Goal: Navigation & Orientation: Find specific page/section

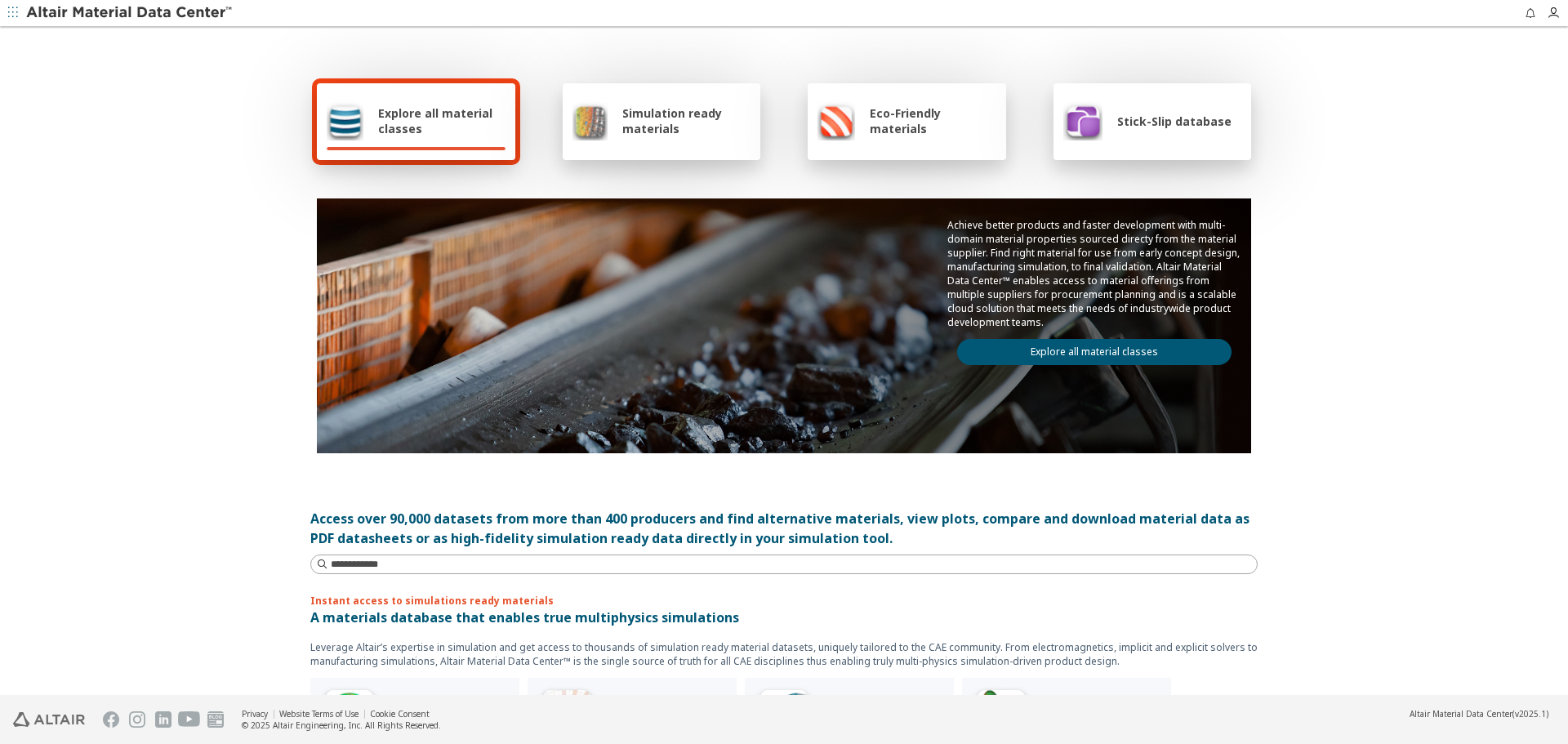
click at [1150, 357] on link "Explore all material classes" at bounding box center [1094, 352] width 275 height 26
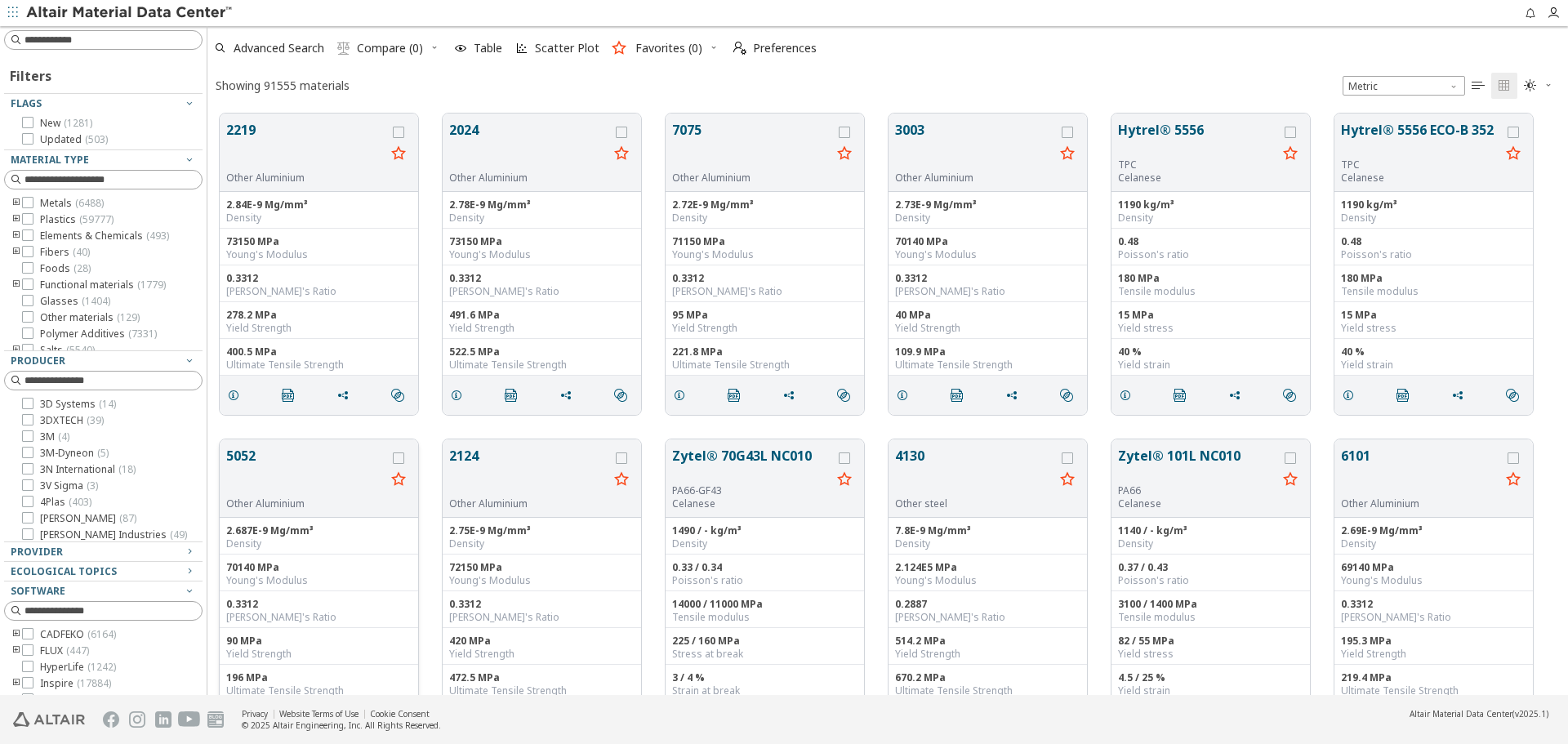
scroll to position [581, 1349]
